Goal: Task Accomplishment & Management: Use online tool/utility

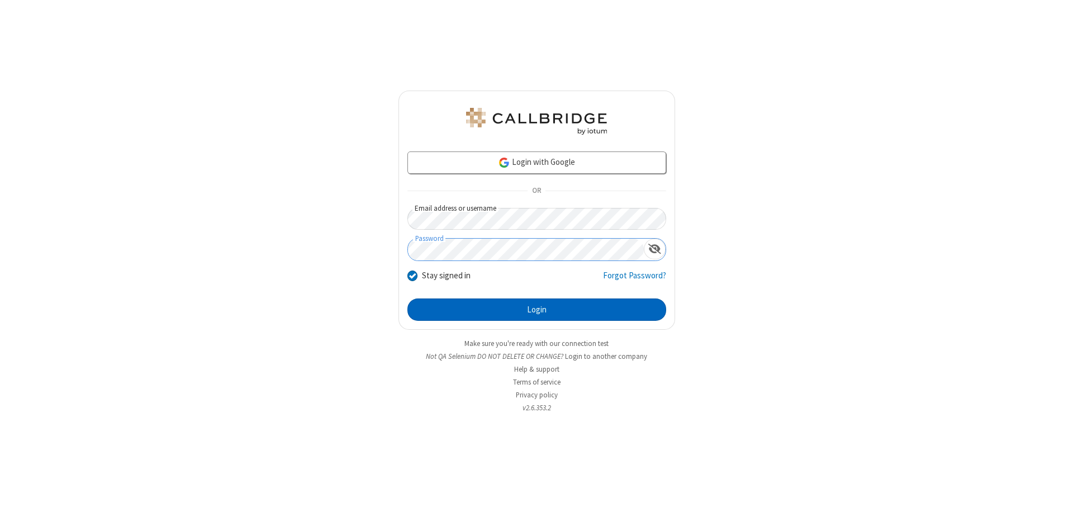
click at [536, 310] on button "Login" at bounding box center [536, 309] width 259 height 22
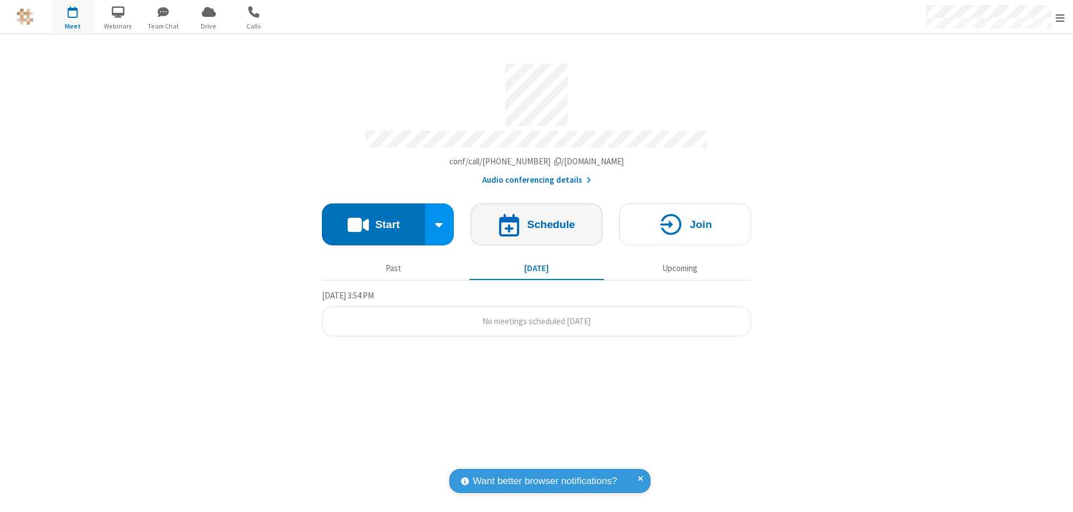
click at [536, 219] on h4 "Schedule" at bounding box center [551, 224] width 48 height 11
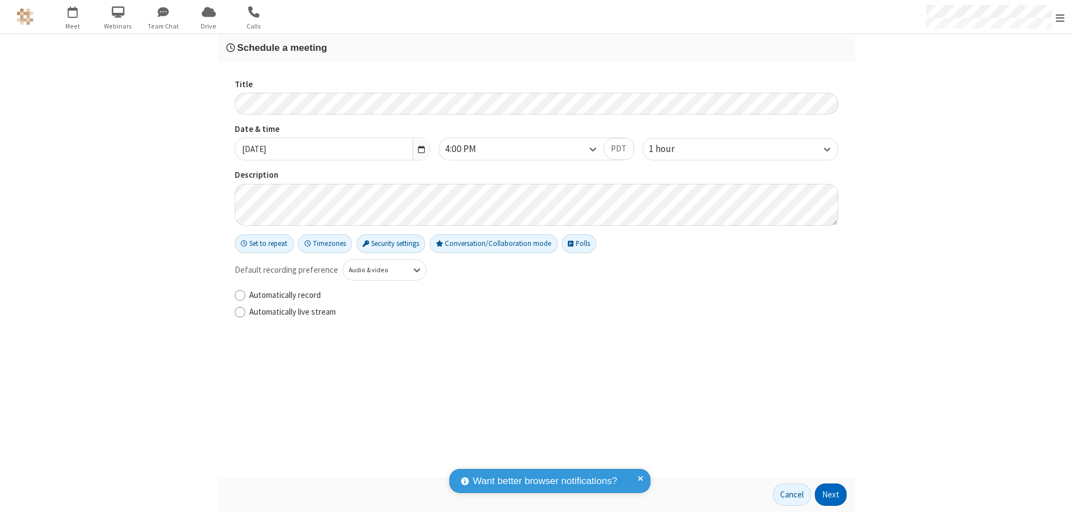
click at [831, 494] on button "Next" at bounding box center [831, 494] width 32 height 22
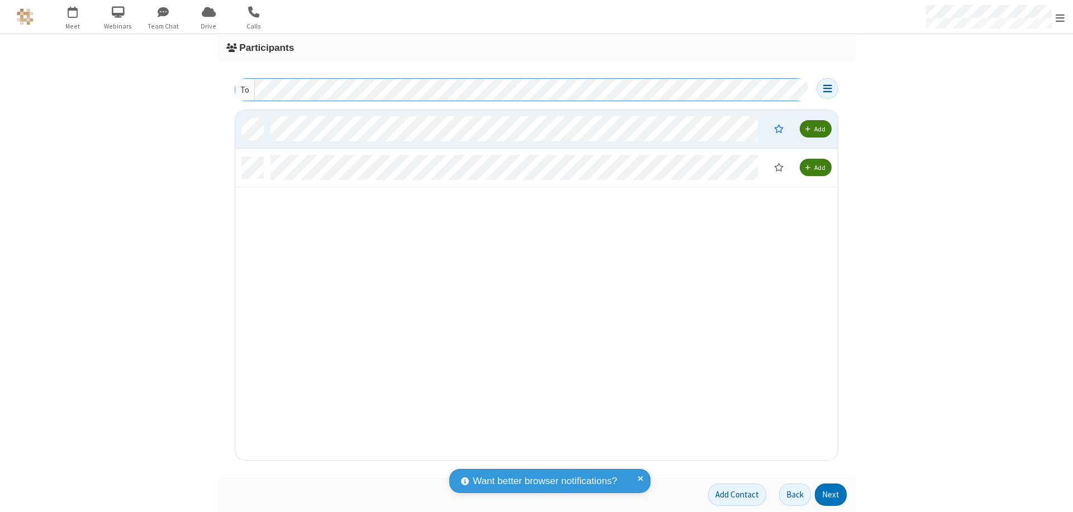
scroll to position [341, 594]
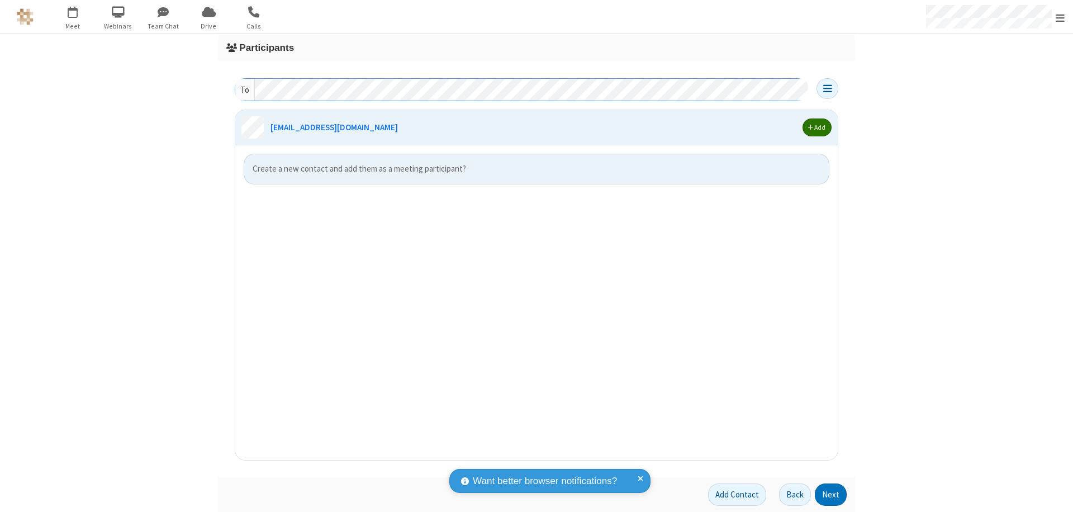
click at [810, 127] on span "button" at bounding box center [810, 127] width 5 height 7
click at [831, 494] on button "Next" at bounding box center [831, 494] width 32 height 22
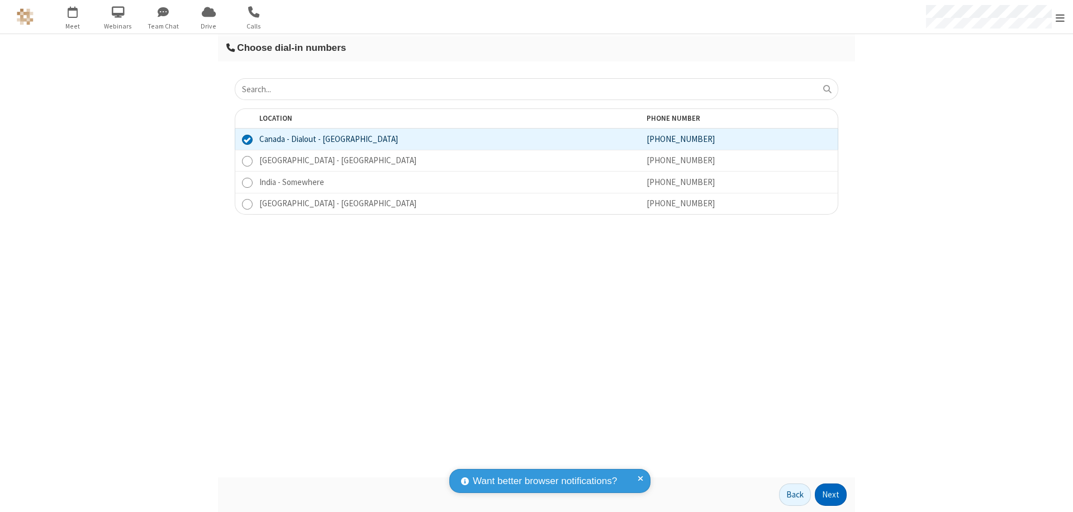
click at [831, 494] on button "Next" at bounding box center [831, 494] width 32 height 22
